Goal: Task Accomplishment & Management: Manage account settings

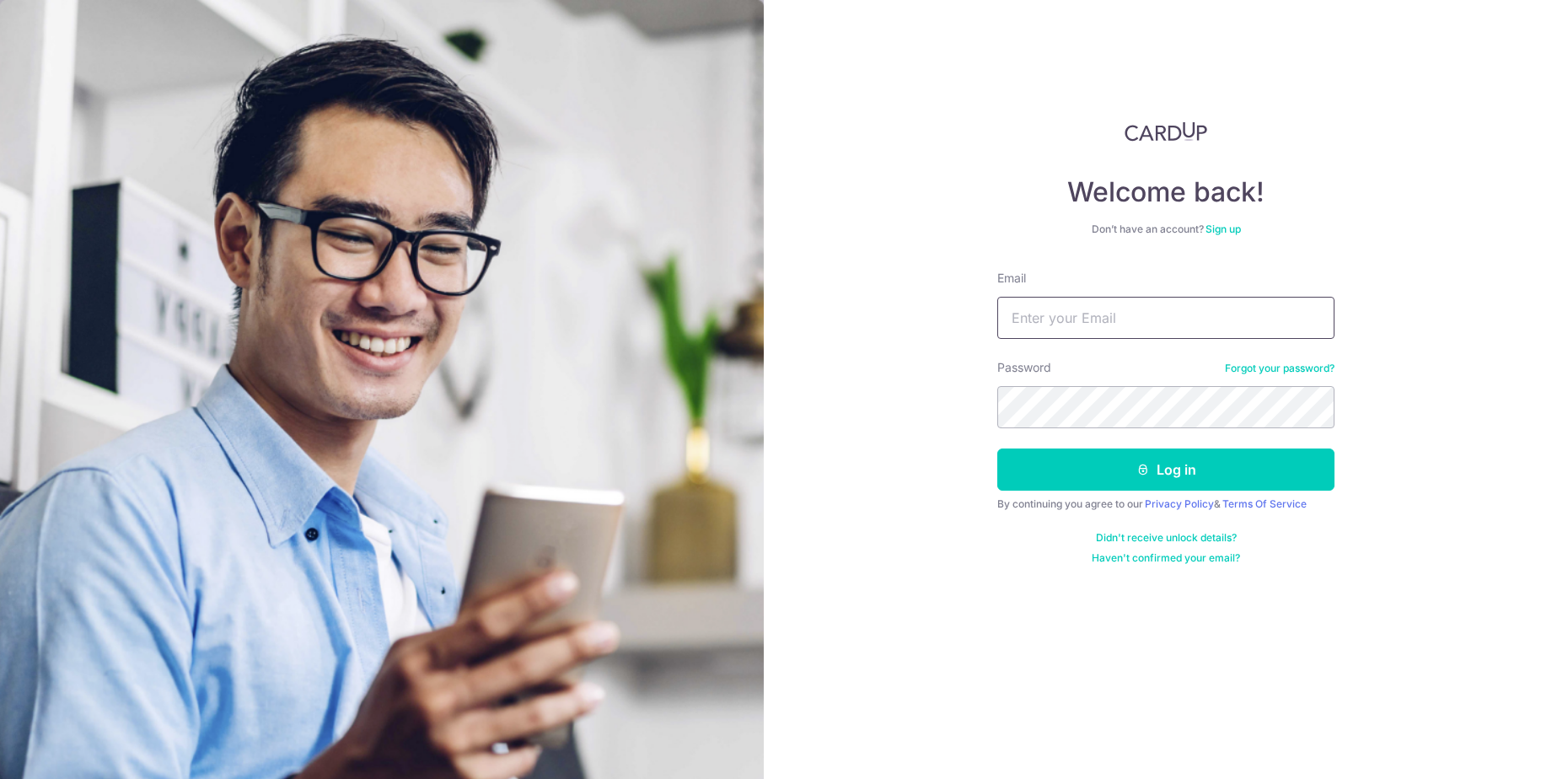
click at [1119, 317] on input "Email" at bounding box center [1165, 317] width 337 height 42
type input "z"
type input "[EMAIL_ADDRESS][DOMAIN_NAME]"
click at [997, 449] on button "Log in" at bounding box center [1165, 469] width 337 height 42
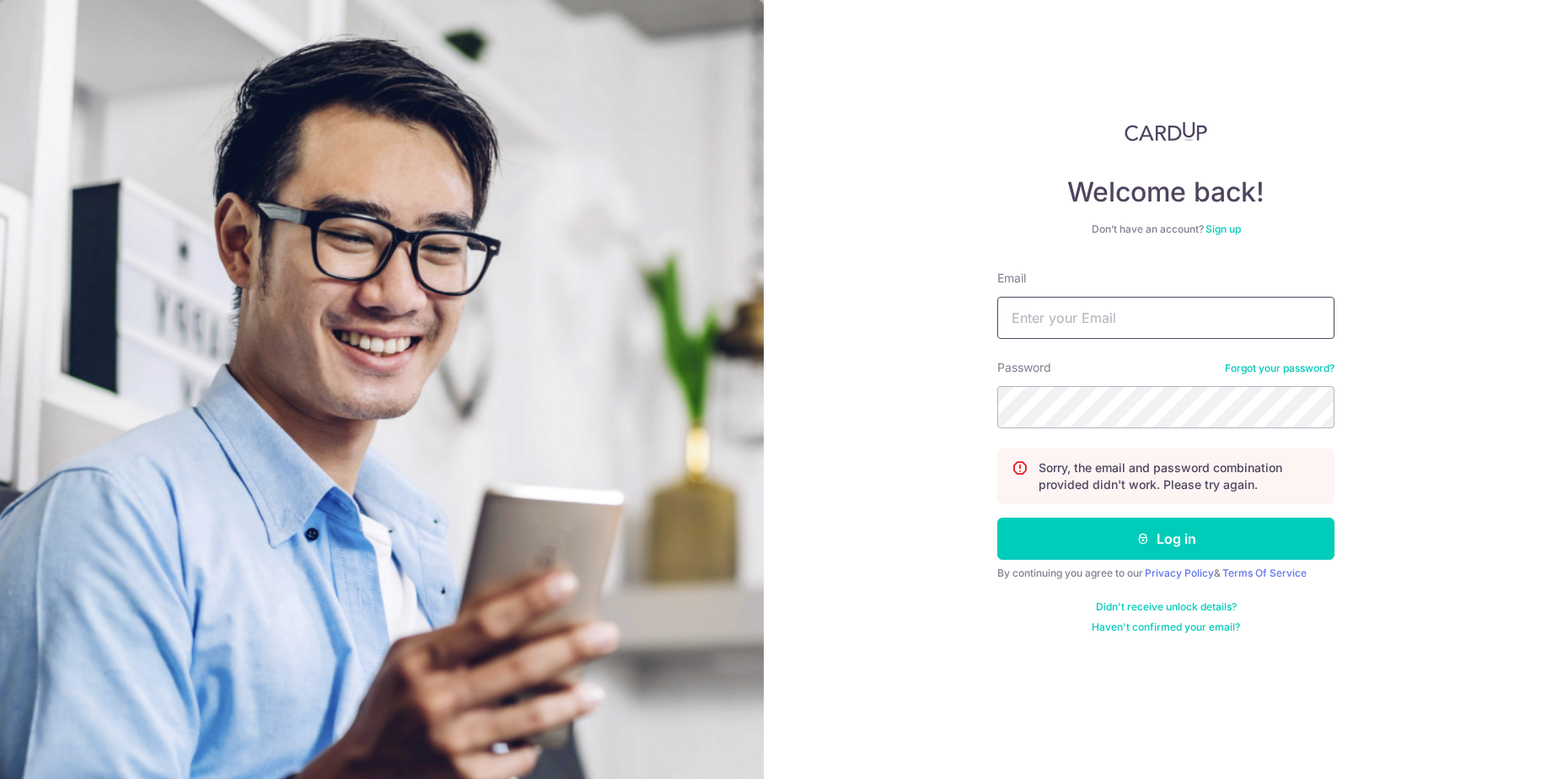
click at [1146, 318] on input "Email" at bounding box center [1165, 317] width 337 height 42
type input "[EMAIL_ADDRESS][DOMAIN_NAME]"
click at [997, 517] on button "Log in" at bounding box center [1165, 538] width 337 height 42
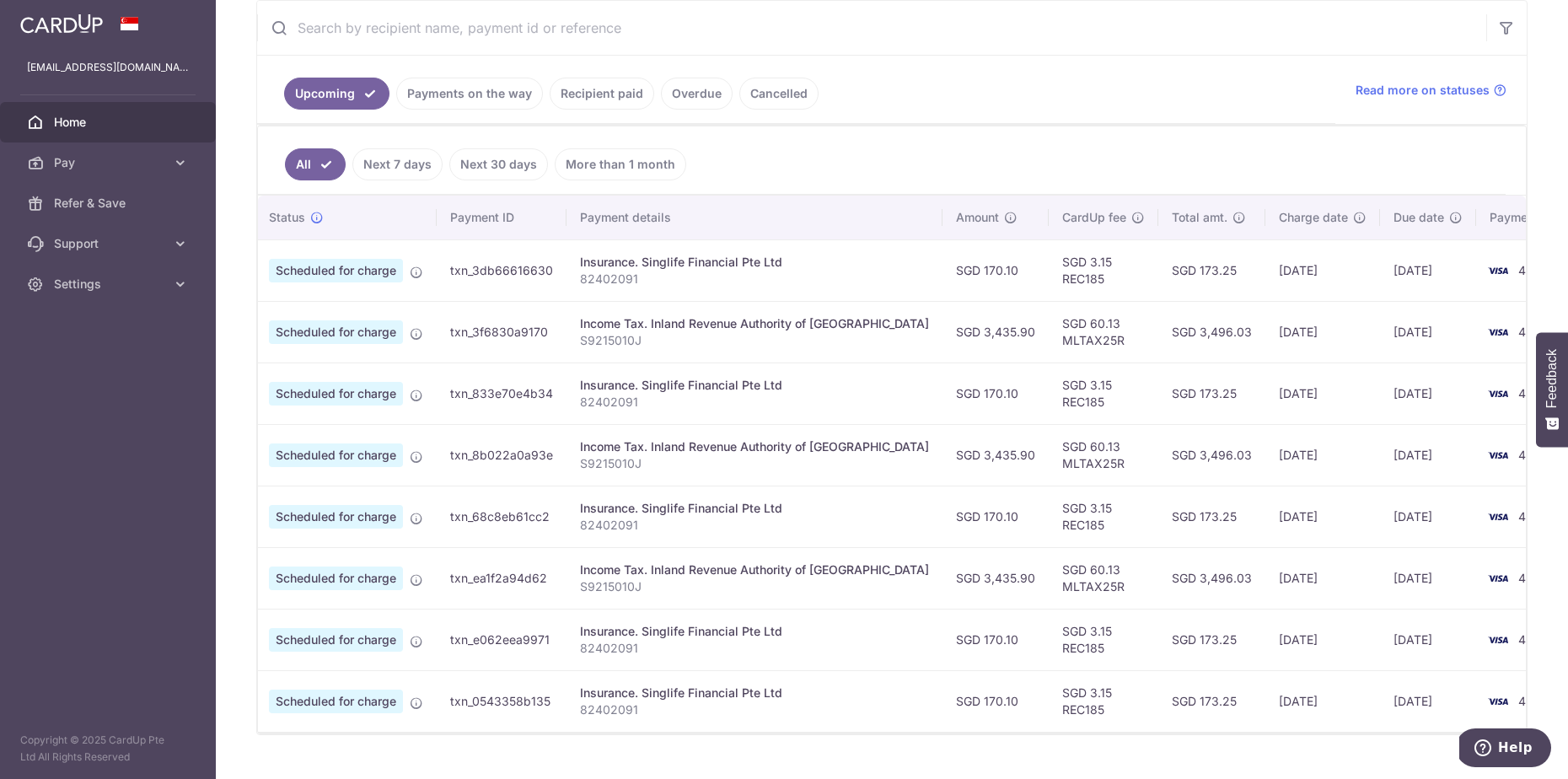
scroll to position [0, 54]
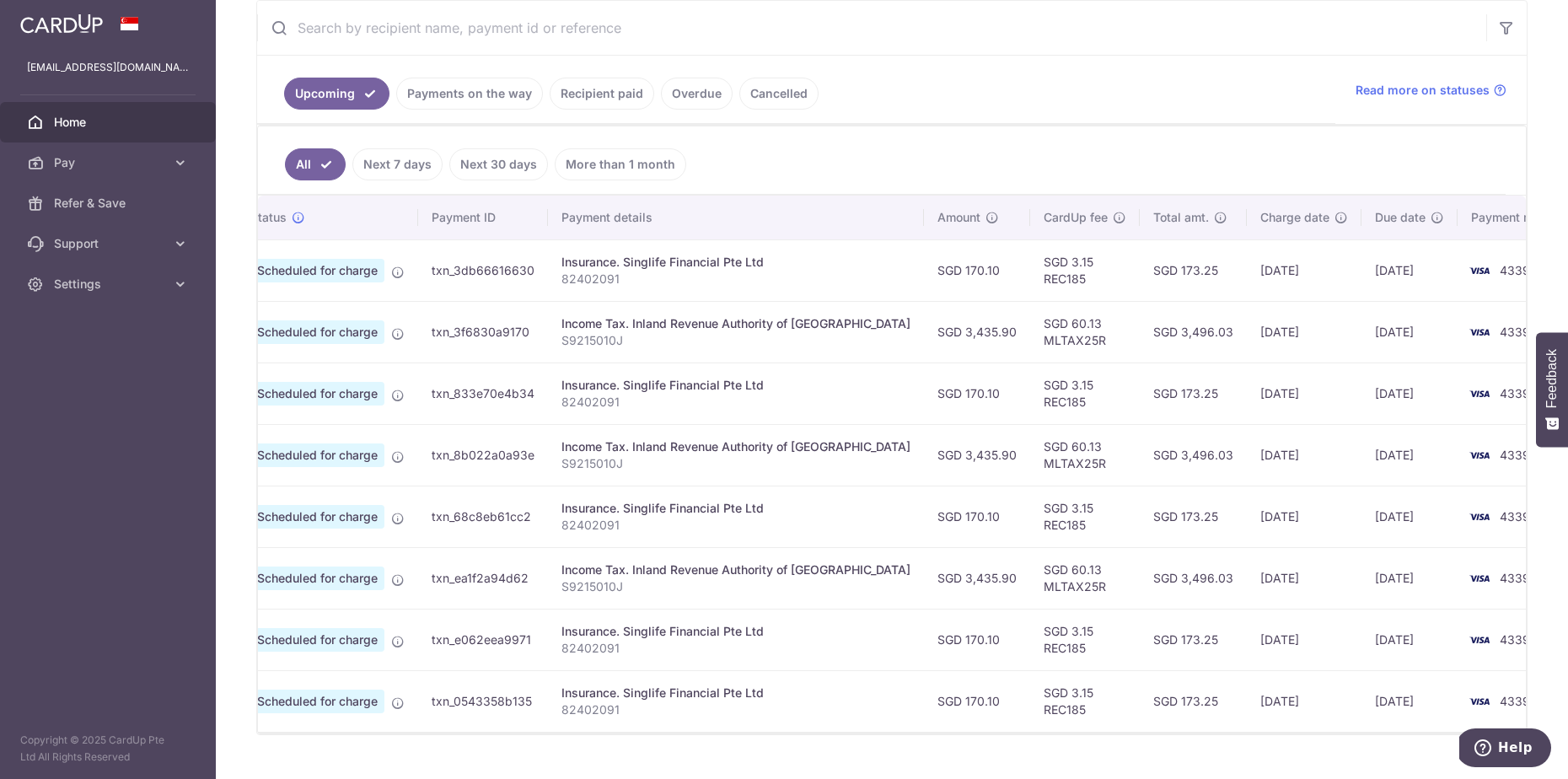
click at [1140, 338] on td "SGD 3,496.03" at bounding box center [1193, 332] width 107 height 62
click at [1140, 327] on td "SGD 3,496.03" at bounding box center [1193, 332] width 107 height 62
drag, startPoint x: 1097, startPoint y: 335, endPoint x: 1127, endPoint y: 337, distance: 30.1
click at [1140, 337] on td "SGD 3,496.03" at bounding box center [1193, 332] width 107 height 62
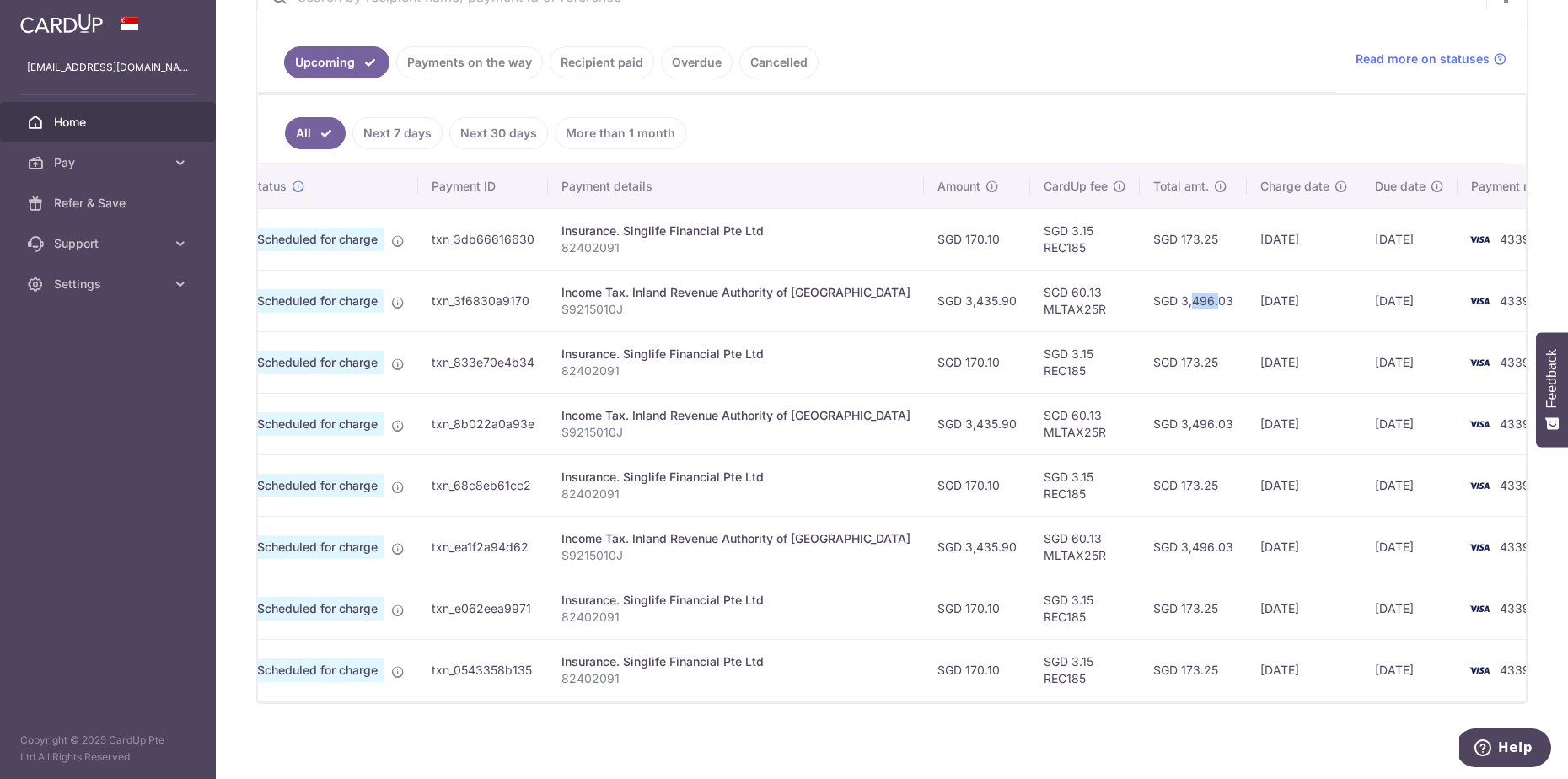
scroll to position [355, 0]
drag, startPoint x: 902, startPoint y: 301, endPoint x: 954, endPoint y: 303, distance: 52.0
click at [954, 303] on td "SGD 3,435.90" at bounding box center [976, 302] width 106 height 62
